Goal: Task Accomplishment & Management: Use online tool/utility

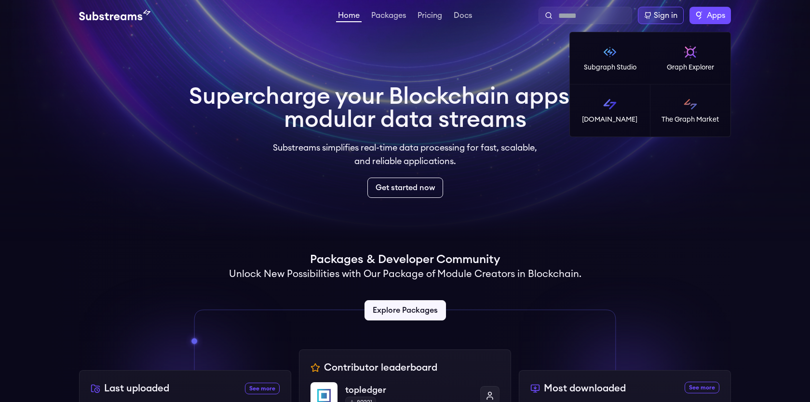
click at [710, 16] on span "Apps" at bounding box center [716, 16] width 18 height 12
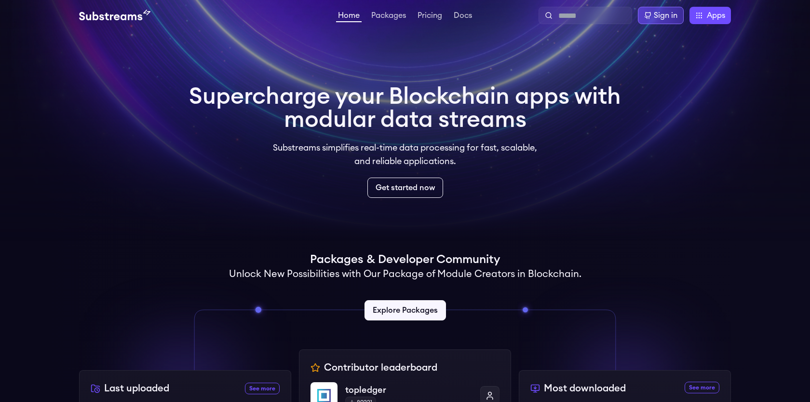
click at [670, 17] on div "Sign in" at bounding box center [666, 16] width 24 height 12
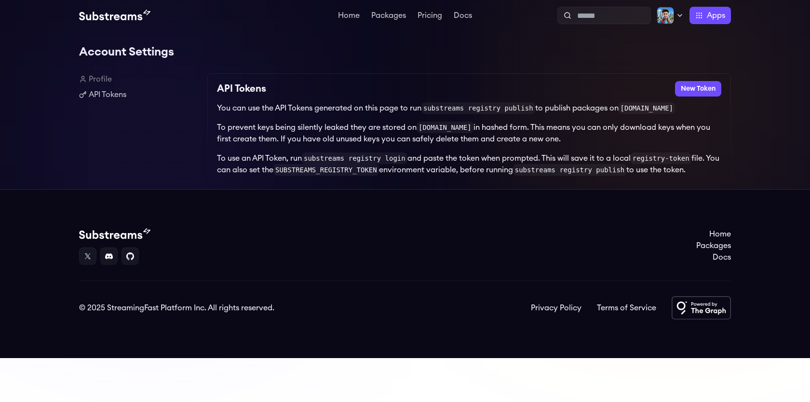
click at [359, 72] on div "Account Settings Profile API Tokens API Tokens New Token You can use the API To…" at bounding box center [405, 110] width 652 height 158
click at [98, 80] on link "Profile" at bounding box center [139, 79] width 121 height 12
click at [101, 91] on link "API Tokens" at bounding box center [139, 95] width 121 height 12
click at [690, 88] on button "New Token" at bounding box center [698, 88] width 46 height 15
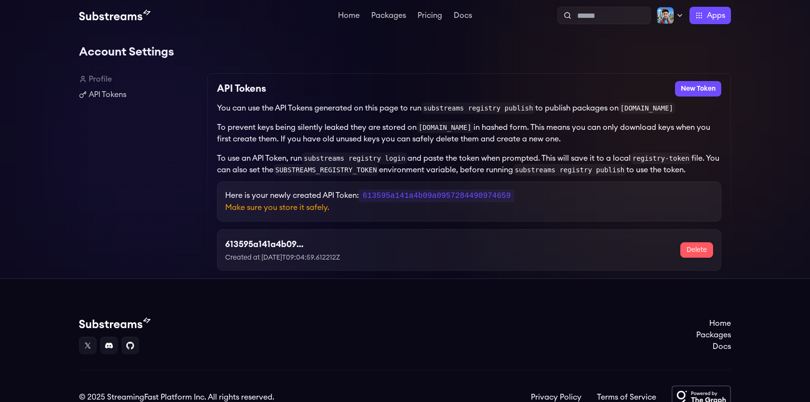
click at [536, 202] on p "Here is your newly created API Token: 613595a141a4b09a0957284490974659" at bounding box center [469, 195] width 488 height 12
click at [401, 195] on code "613595a141a4b09a0957284490974659" at bounding box center [437, 195] width 156 height 13
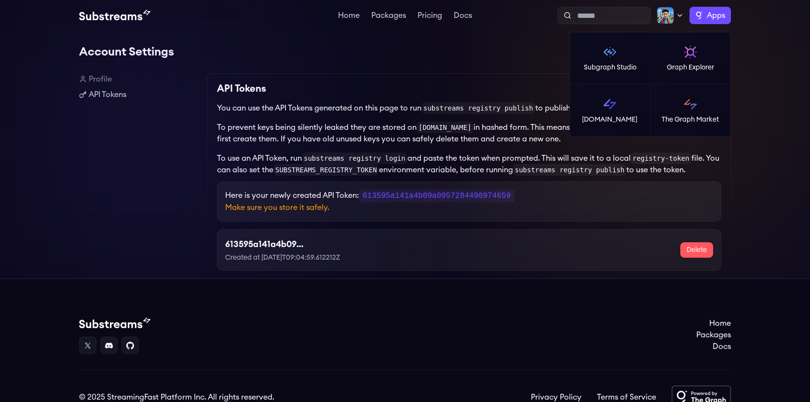
click at [689, 12] on label "Apps" at bounding box center [709, 15] width 41 height 17
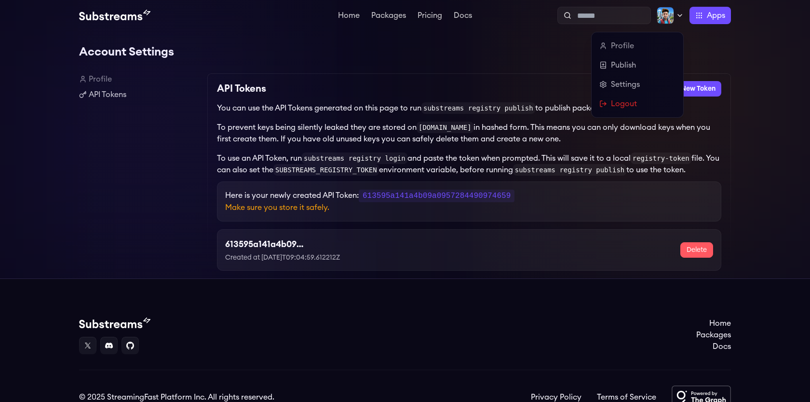
click at [676, 13] on icon at bounding box center [680, 16] width 8 height 8
click at [653, 57] on div "Profile Publish Settings Logout" at bounding box center [638, 74] width 92 height 85
click at [637, 62] on link "Publish" at bounding box center [637, 65] width 76 height 12
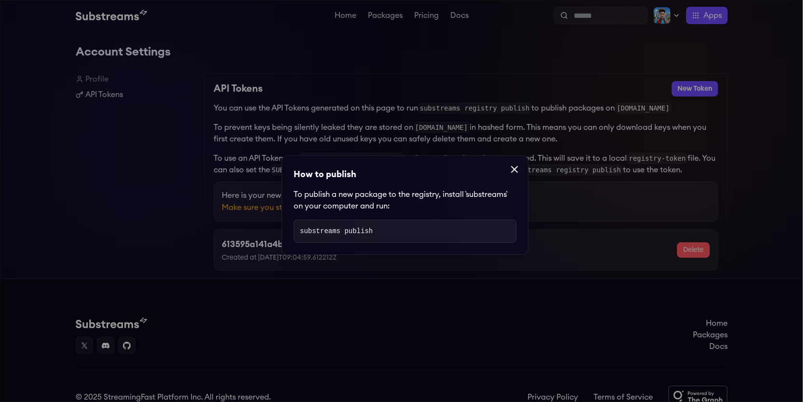
click at [418, 234] on pre "substreams publish" at bounding box center [405, 230] width 223 height 23
click at [509, 169] on icon at bounding box center [515, 169] width 12 height 12
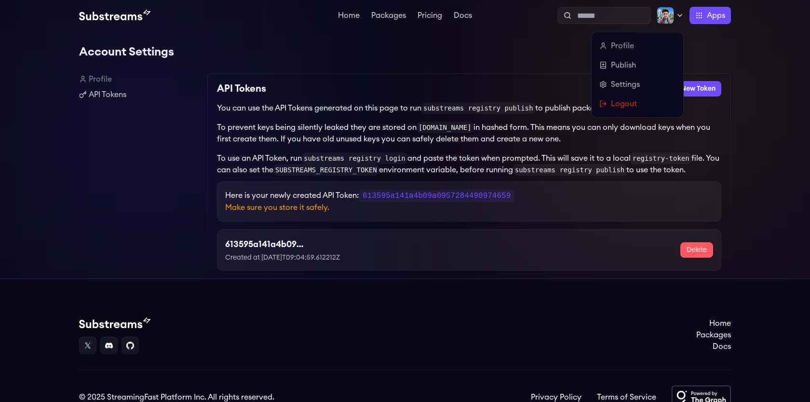
click at [671, 9] on img at bounding box center [665, 15] width 17 height 17
click at [645, 41] on link "Profile" at bounding box center [637, 46] width 76 height 12
click at [623, 66] on link "Publish" at bounding box center [637, 65] width 76 height 12
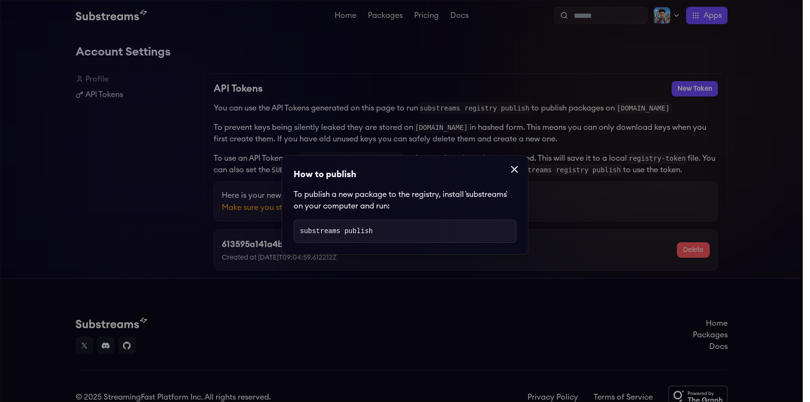
click at [423, 238] on pre "substreams publish" at bounding box center [405, 230] width 223 height 23
click at [512, 173] on icon at bounding box center [515, 169] width 12 height 12
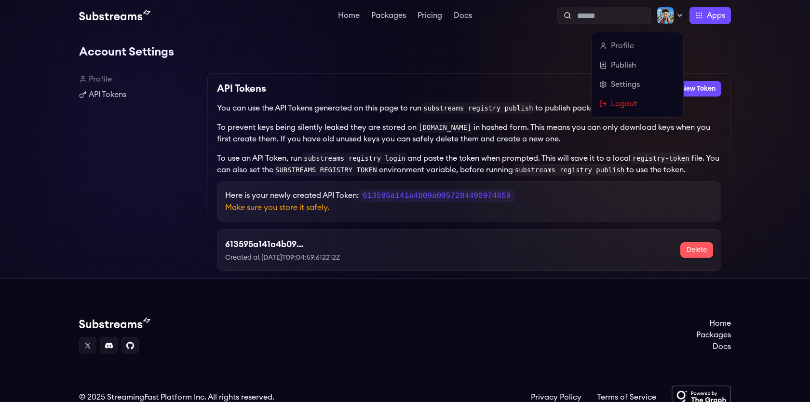
click at [674, 13] on div at bounding box center [670, 15] width 27 height 17
click at [634, 81] on link "Settings" at bounding box center [637, 85] width 76 height 12
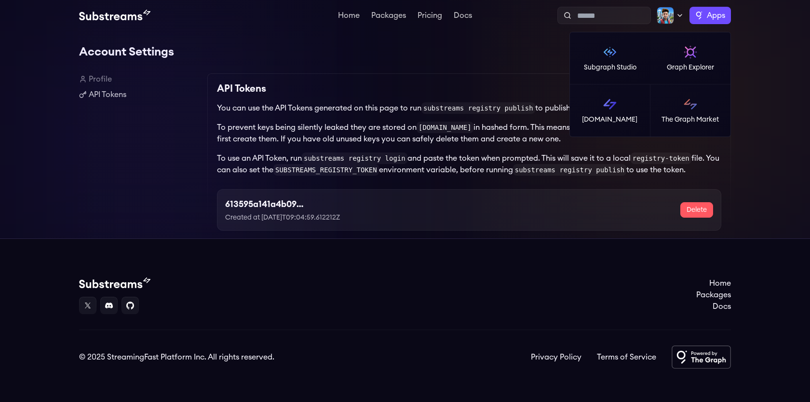
click at [718, 11] on span "Apps" at bounding box center [716, 16] width 18 height 12
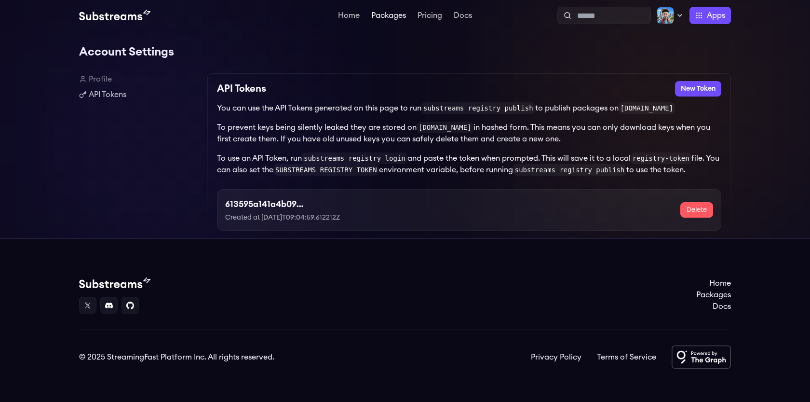
click at [381, 15] on link "Packages" at bounding box center [388, 17] width 39 height 10
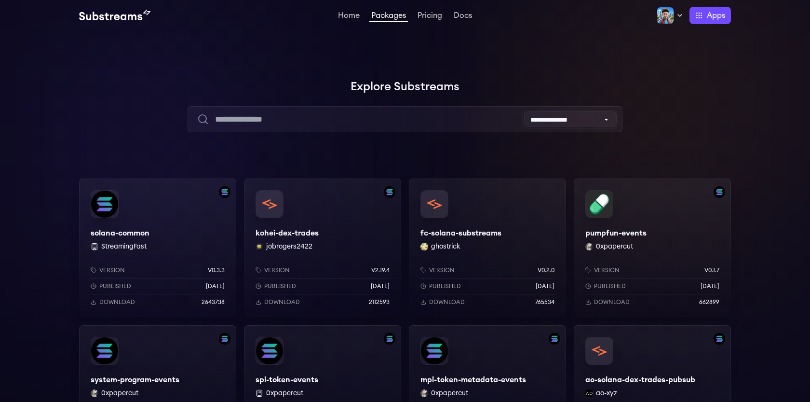
click at [590, 122] on select "**********" at bounding box center [570, 118] width 93 height 15
click at [107, 210] on div "solana-common StreamingFast Version v0.3.3 Published 7 months ago Download 2643…" at bounding box center [157, 247] width 157 height 139
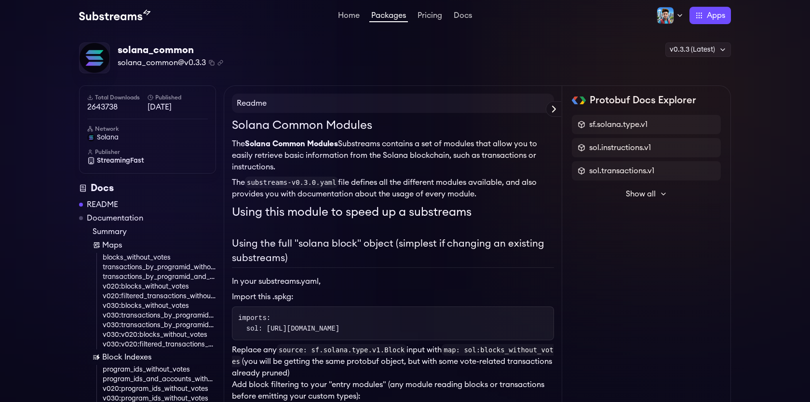
click at [661, 193] on icon at bounding box center [664, 194] width 8 height 8
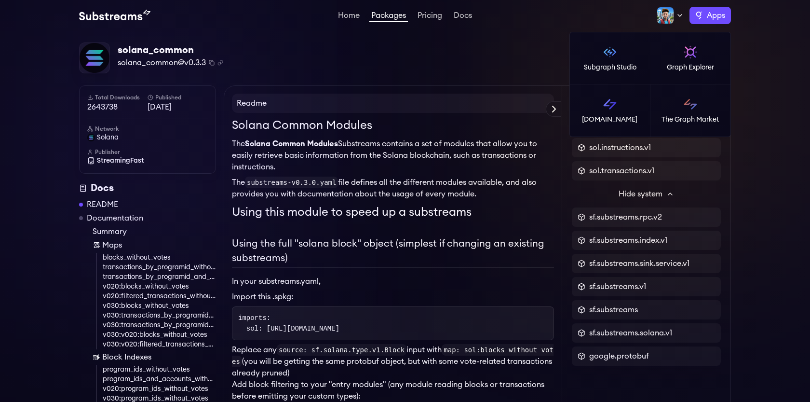
click at [707, 20] on span "Apps" at bounding box center [716, 16] width 18 height 12
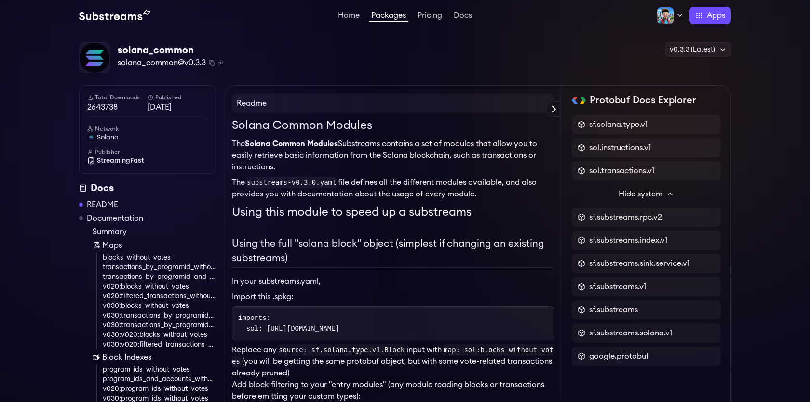
click at [344, 18] on link "Home" at bounding box center [349, 17] width 26 height 10
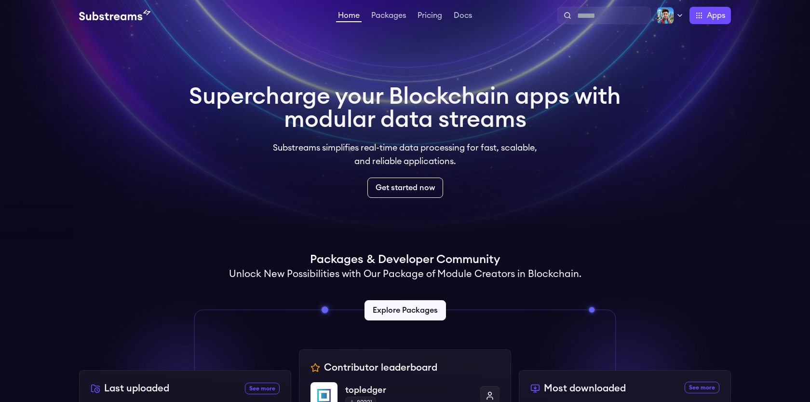
click at [683, 14] on div "Profile Publish Settings Logout Apps Subgraph Studio Graph Explorer [DOMAIN_NAM…" at bounding box center [602, 15] width 257 height 17
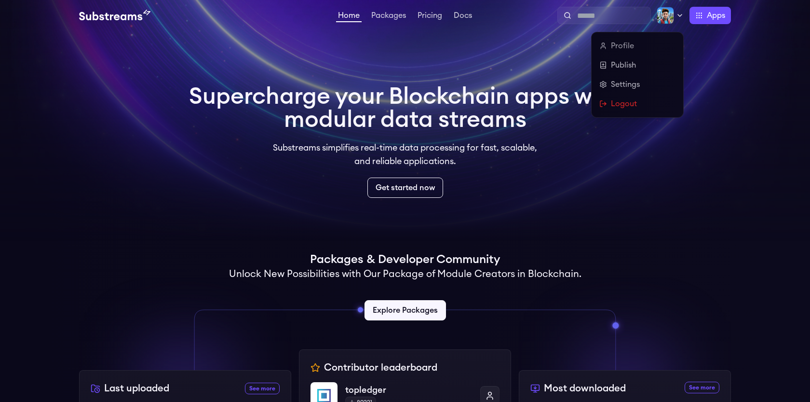
click at [679, 18] on icon at bounding box center [680, 16] width 8 height 8
click at [629, 64] on link "Publish" at bounding box center [637, 65] width 76 height 12
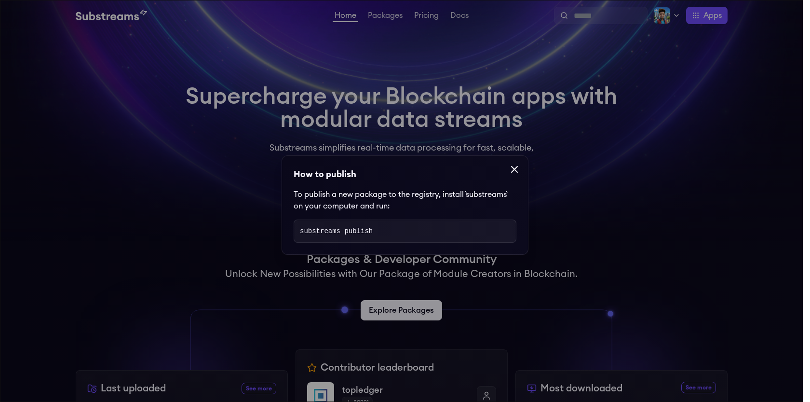
click at [629, 64] on dialog "How to publish To publish a new package to the registry, install `substreams` o…" at bounding box center [405, 201] width 810 height 402
click at [668, 22] on dialog "How to publish To publish a new package to the registry, install `substreams` o…" at bounding box center [405, 201] width 810 height 402
click at [693, 32] on dialog "How to publish To publish a new package to the registry, install `substreams` o…" at bounding box center [405, 201] width 810 height 402
click at [510, 171] on icon at bounding box center [515, 169] width 12 height 12
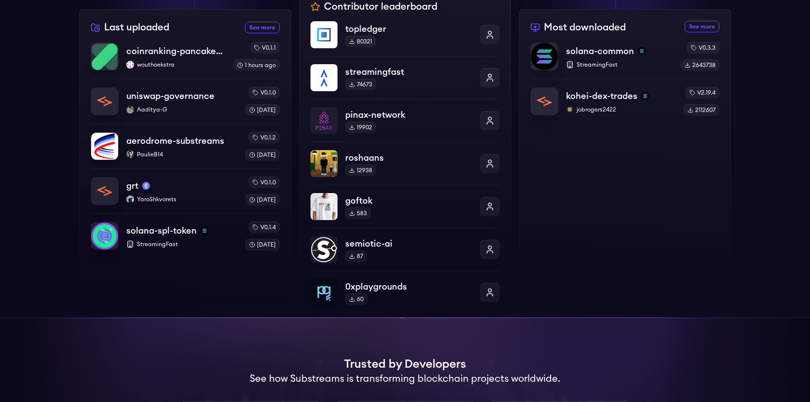
scroll to position [358, 0]
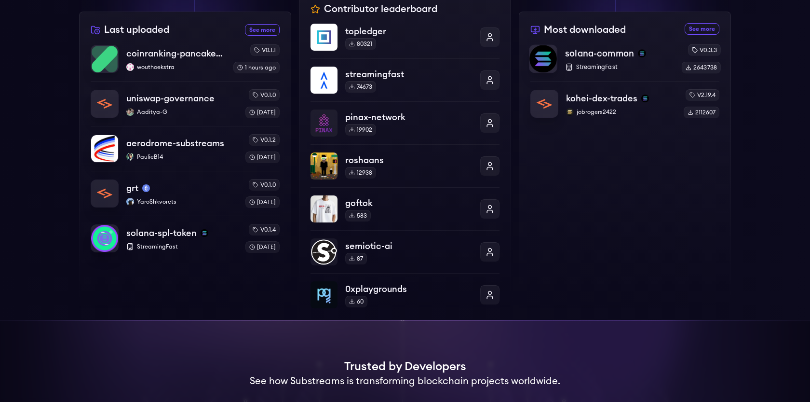
click at [646, 59] on div "solana-common" at bounding box center [619, 53] width 108 height 13
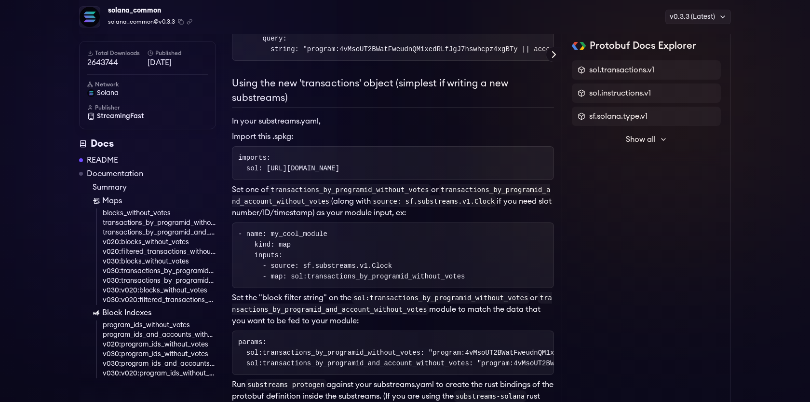
scroll to position [546, 0]
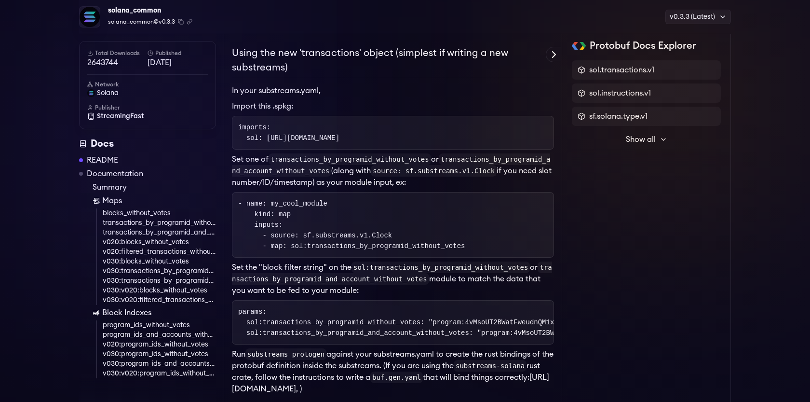
click at [558, 57] on icon at bounding box center [554, 55] width 12 height 12
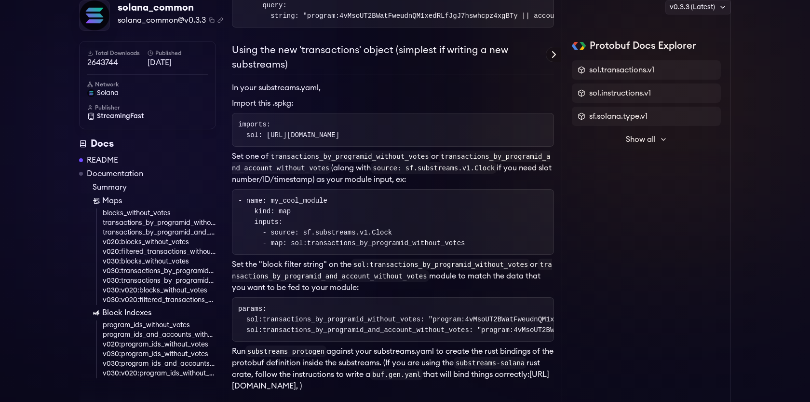
scroll to position [0, 0]
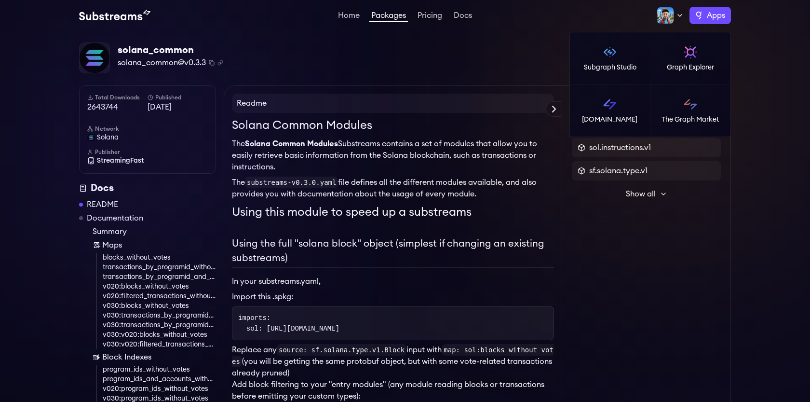
click at [702, 13] on label "Apps" at bounding box center [709, 15] width 41 height 17
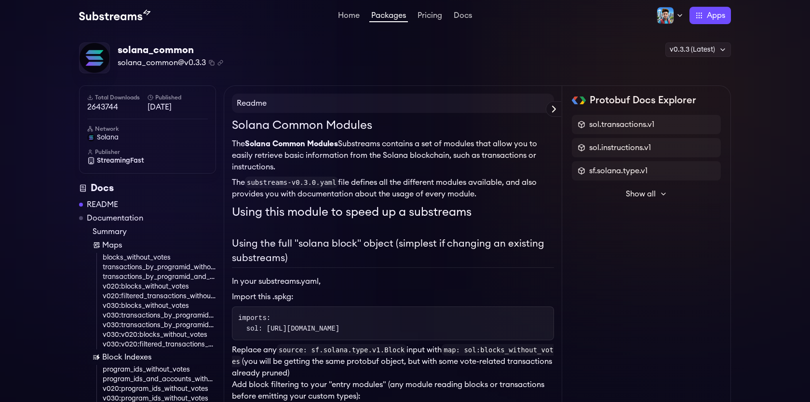
click at [490, 49] on div "solana_common solana_common@v0.3.3 Copied! Copied! v0.3.3 (Latest) v0.3.3 (Late…" at bounding box center [405, 57] width 652 height 31
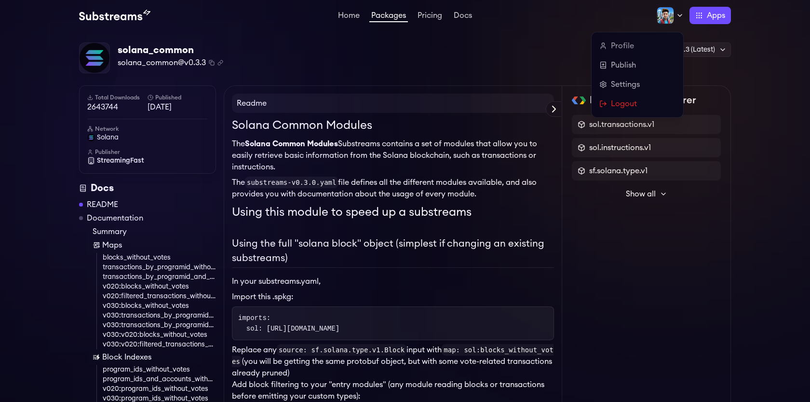
click at [677, 19] on icon at bounding box center [680, 16] width 8 height 8
click at [602, 83] on circle at bounding box center [603, 84] width 2 height 2
